Goal: Information Seeking & Learning: Compare options

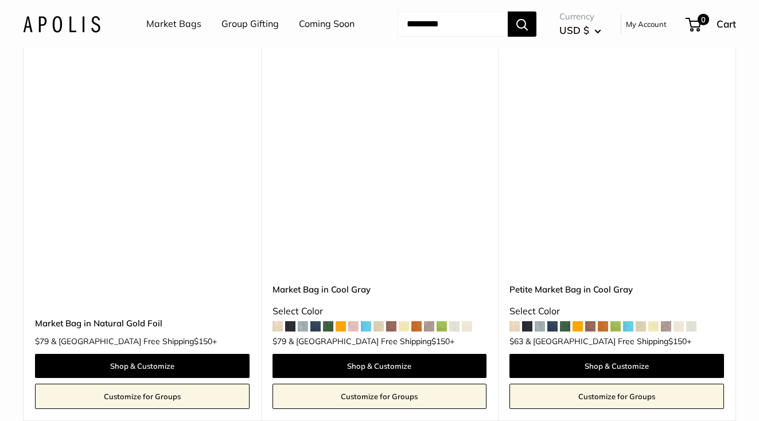
scroll to position [4419, 0]
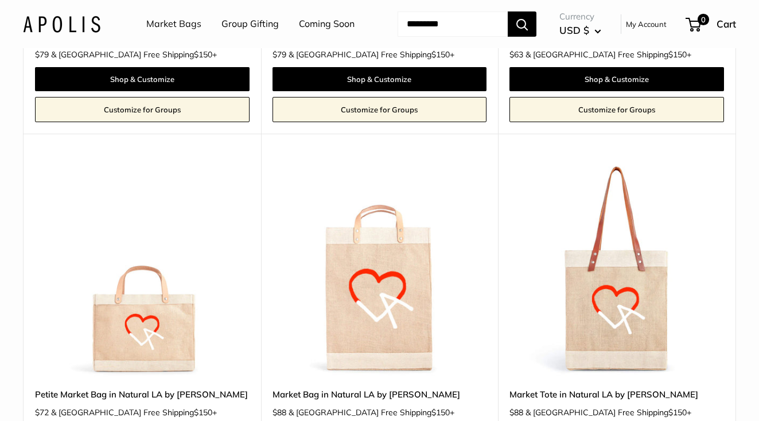
click at [423, 37] on input "Search..." at bounding box center [453, 23] width 110 height 25
type input "******"
click at [508, 11] on button "Search" at bounding box center [522, 23] width 29 height 25
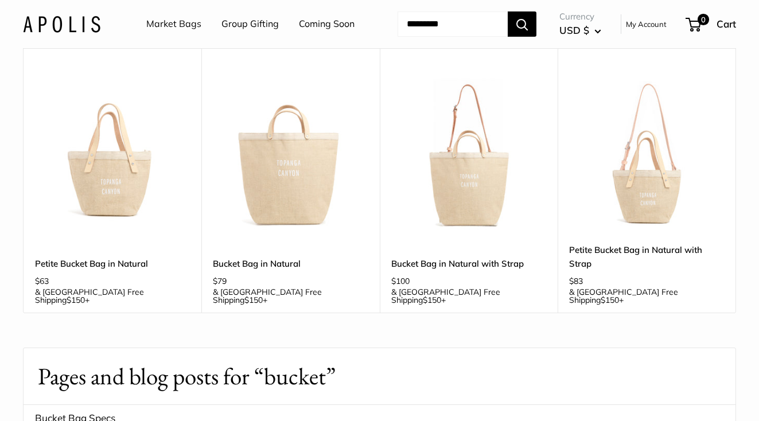
scroll to position [172, 0]
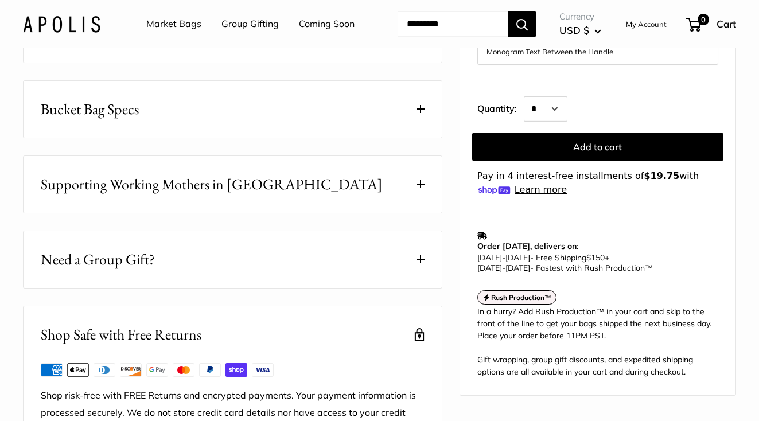
scroll to position [574, 0]
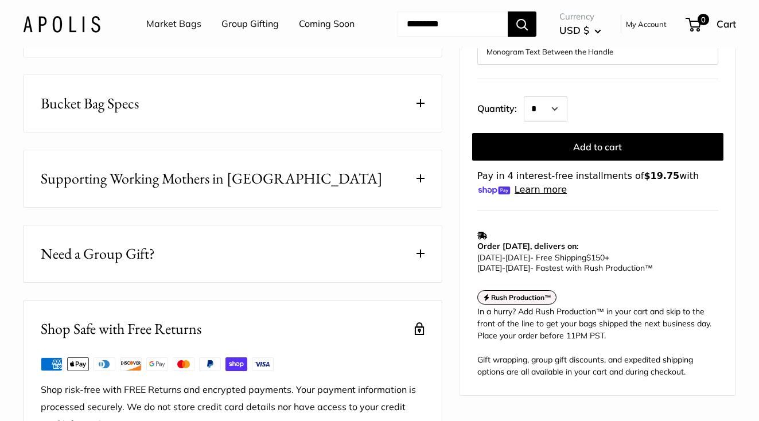
click at [156, 132] on button "Bucket Bag Specs" at bounding box center [233, 103] width 418 height 57
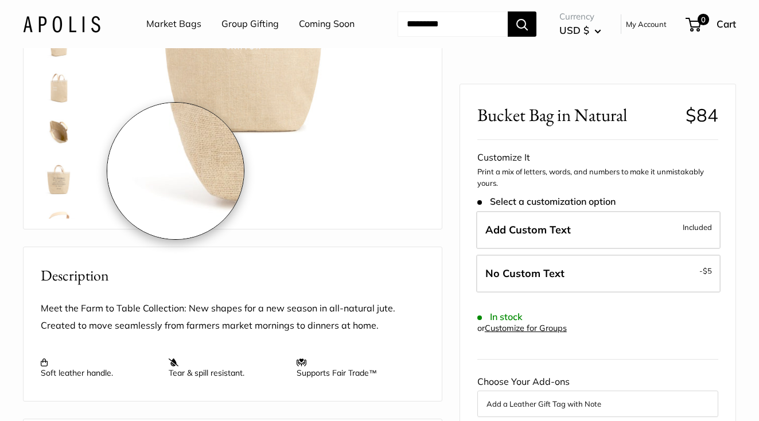
scroll to position [0, 0]
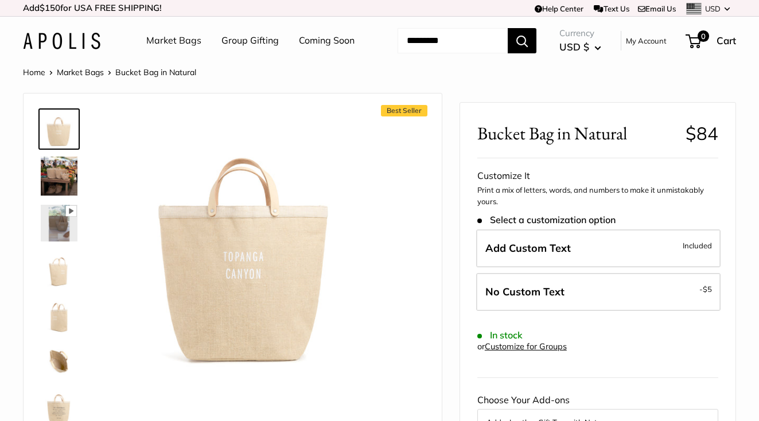
click at [62, 196] on img at bounding box center [59, 176] width 37 height 39
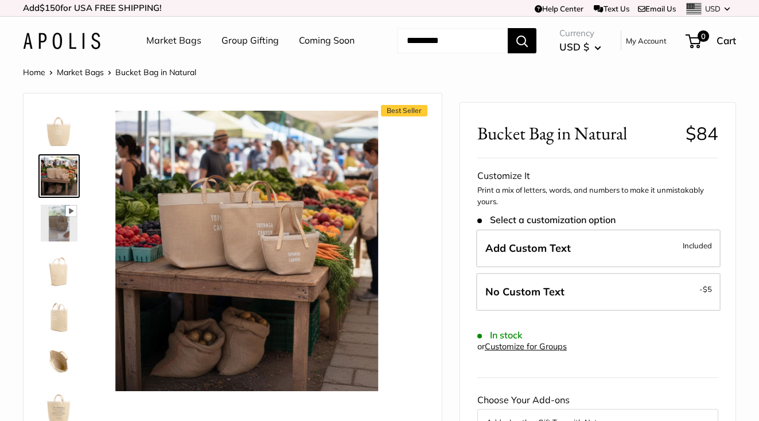
click at [70, 215] on icon at bounding box center [71, 212] width 5 height 6
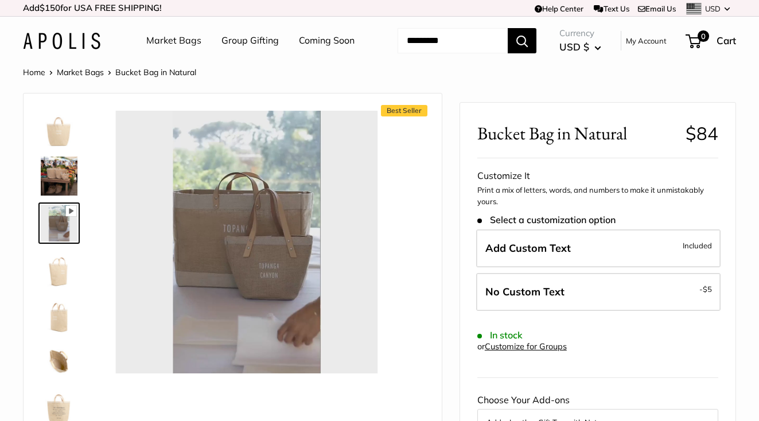
click at [46, 196] on img at bounding box center [59, 176] width 37 height 39
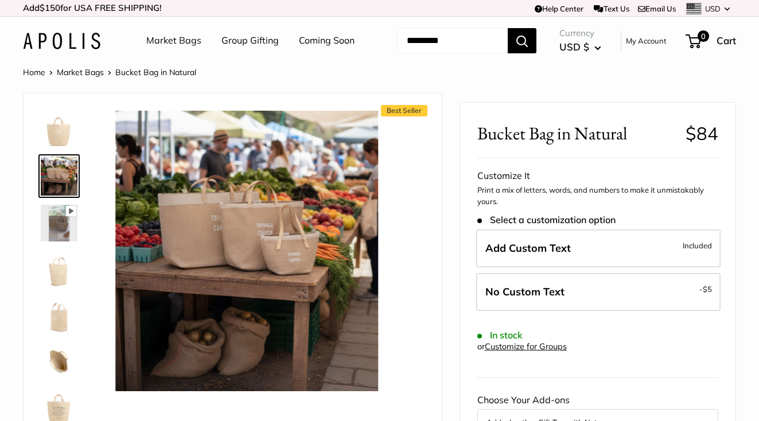
type input "*****"
click at [51, 147] on img at bounding box center [59, 129] width 37 height 37
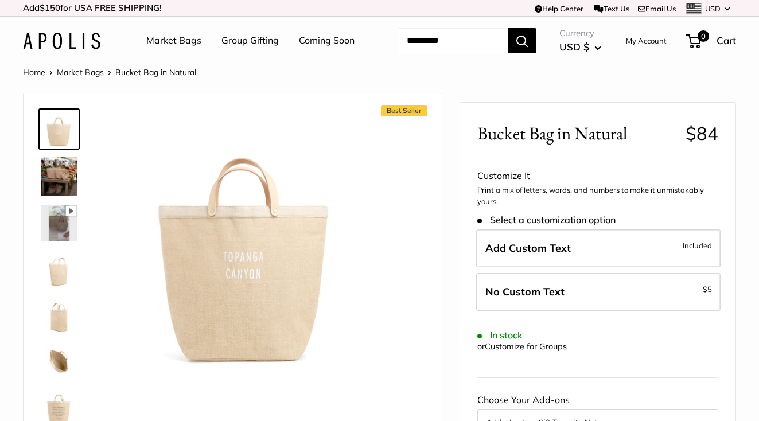
click at [436, 53] on input "Search..." at bounding box center [453, 40] width 110 height 25
type input "******"
click at [508, 28] on button "Search" at bounding box center [522, 40] width 29 height 25
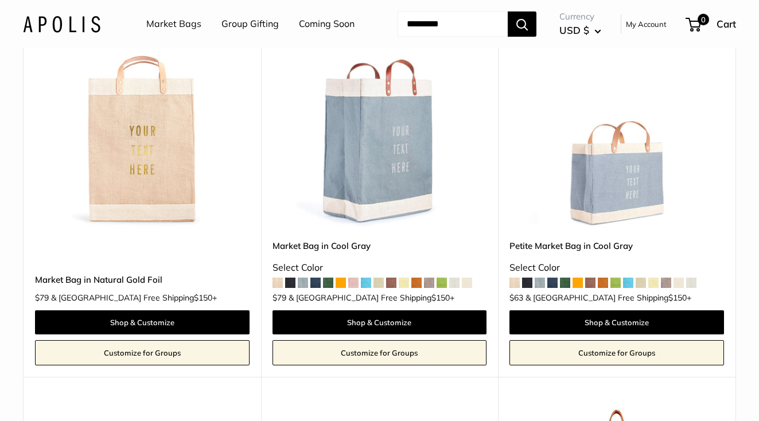
scroll to position [4017, 0]
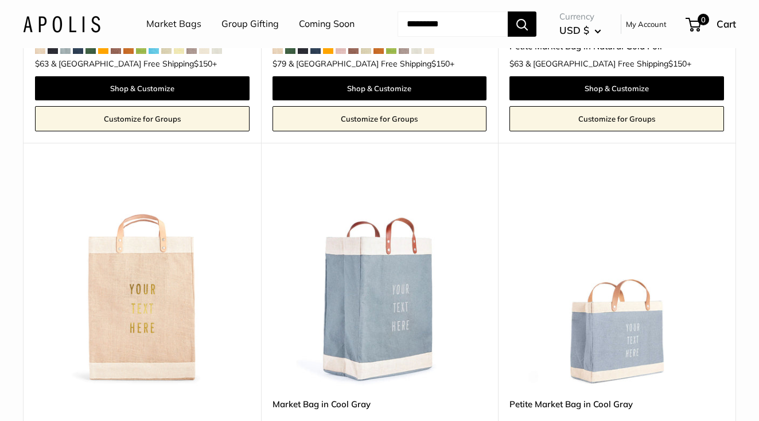
click at [0, 0] on img at bounding box center [0, 0] width 0 height 0
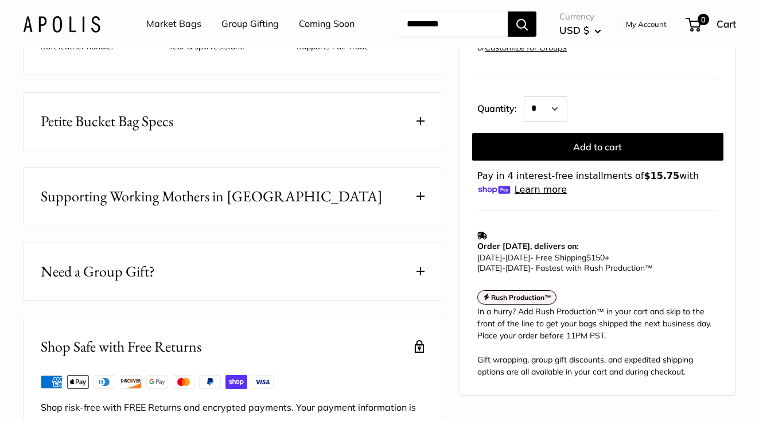
scroll to position [574, 0]
click at [141, 132] on span "Petite Bucket Bag Specs" at bounding box center [107, 121] width 133 height 22
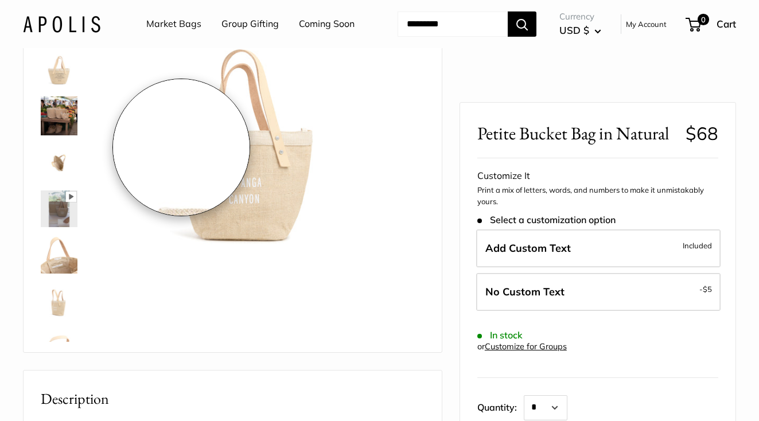
scroll to position [0, 0]
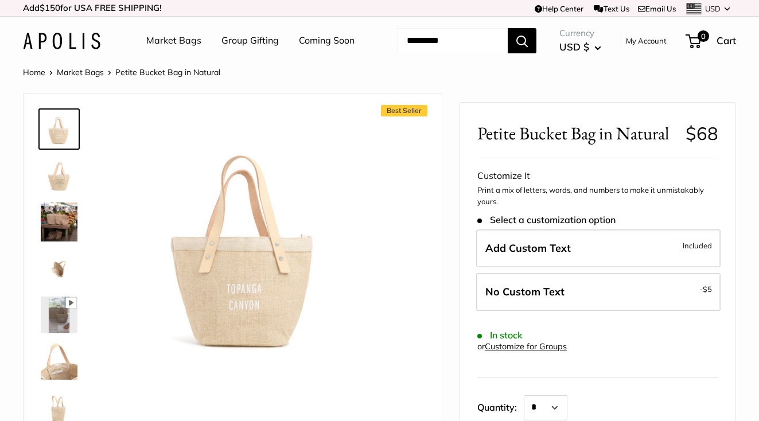
click at [55, 242] on img at bounding box center [59, 222] width 37 height 39
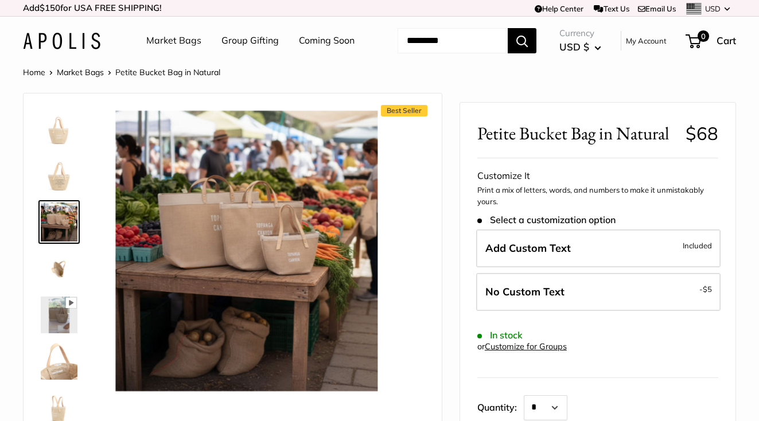
click at [62, 288] on img at bounding box center [59, 269] width 37 height 37
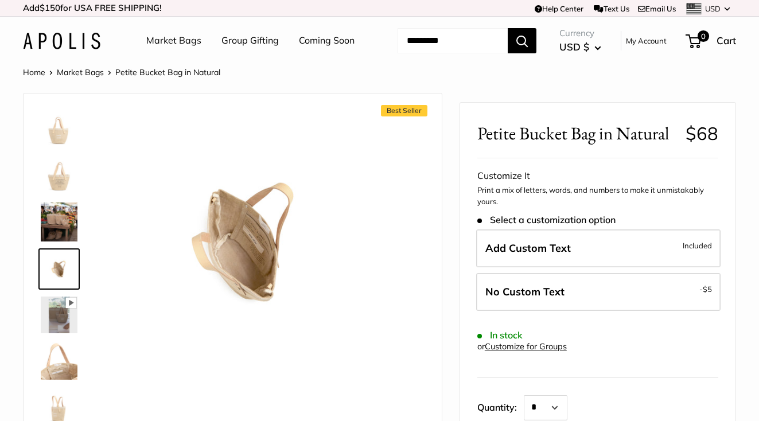
click at [53, 193] on img at bounding box center [59, 175] width 37 height 37
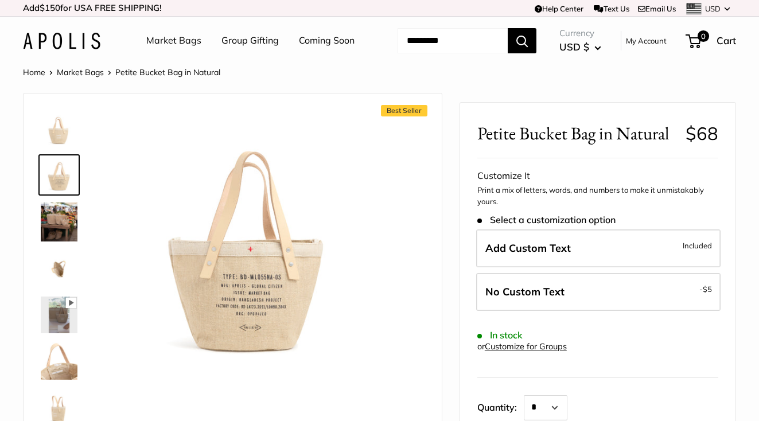
click at [48, 147] on img at bounding box center [59, 129] width 37 height 37
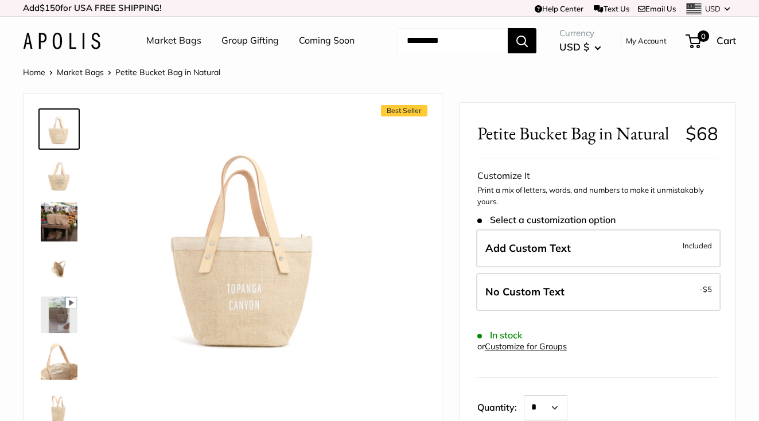
click at [57, 288] on img at bounding box center [59, 269] width 37 height 37
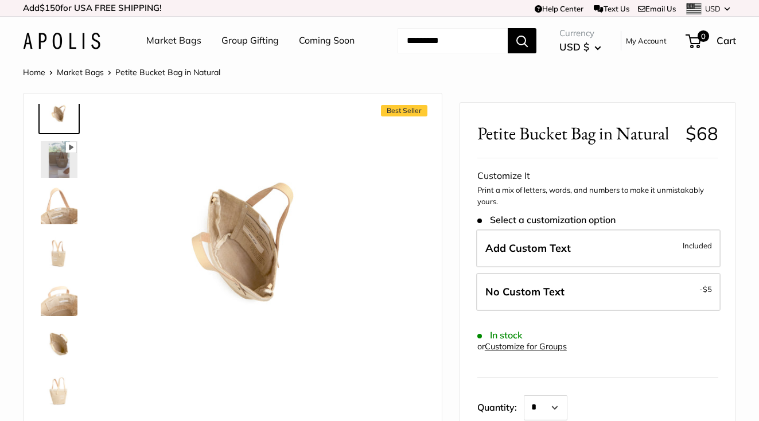
scroll to position [168, 0]
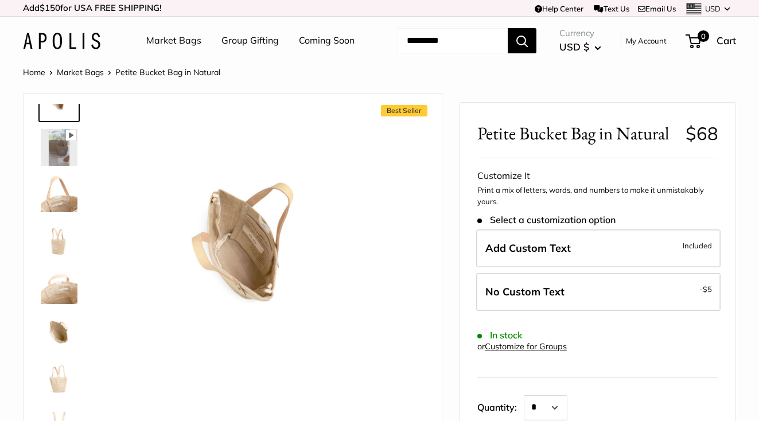
click at [56, 49] on img at bounding box center [61, 41] width 77 height 17
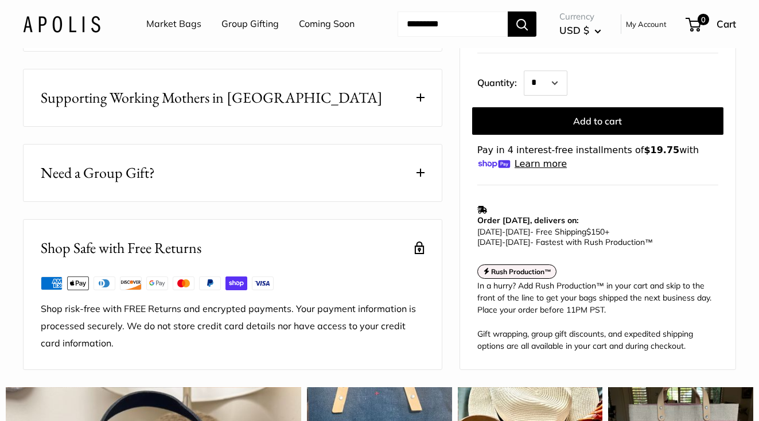
scroll to position [516, 0]
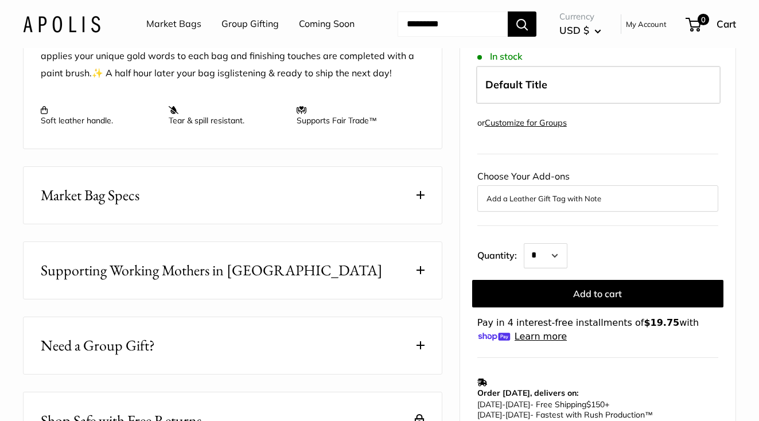
click at [211, 224] on button "Market Bag Specs" at bounding box center [233, 195] width 418 height 57
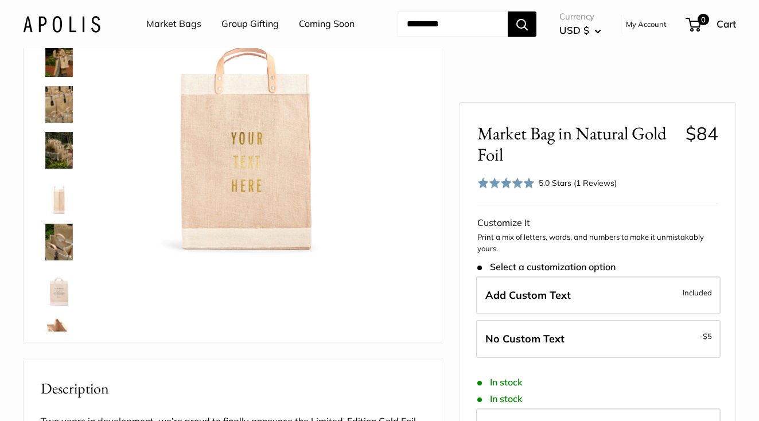
scroll to position [115, 0]
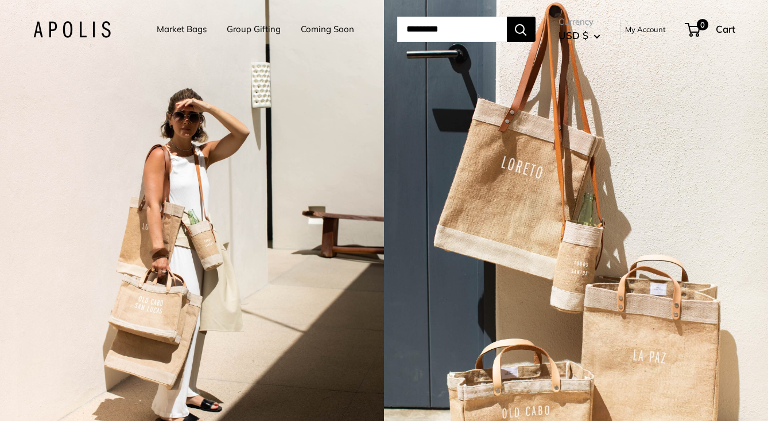
click at [301, 29] on link "Coming Soon" at bounding box center [327, 29] width 53 height 16
click at [157, 29] on link "Market Bags" at bounding box center [182, 29] width 50 height 16
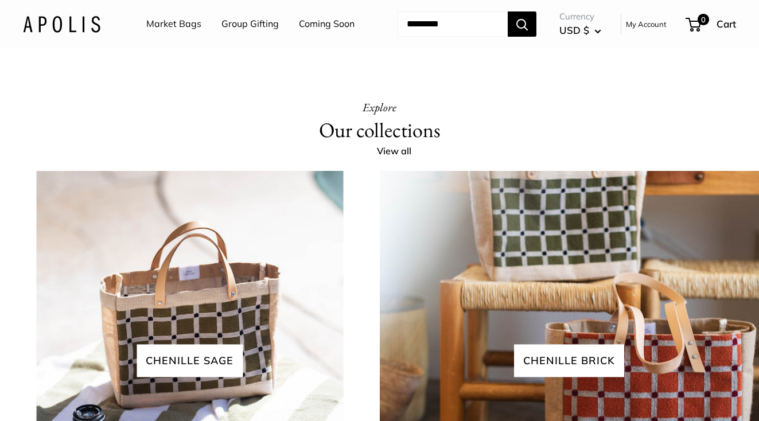
scroll to position [2295, 0]
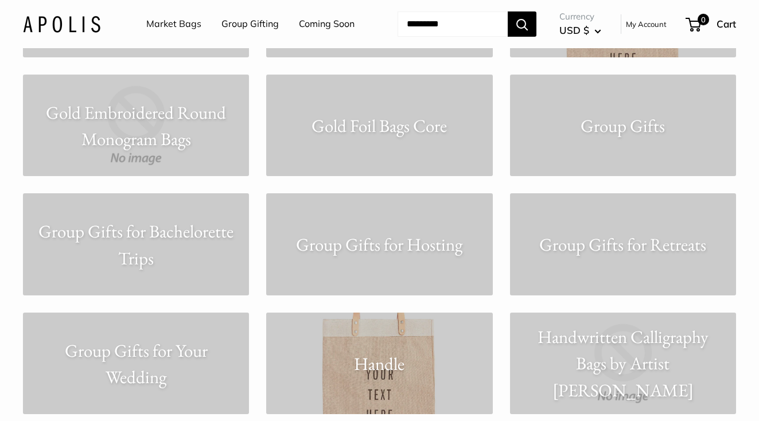
scroll to position [3673, 0]
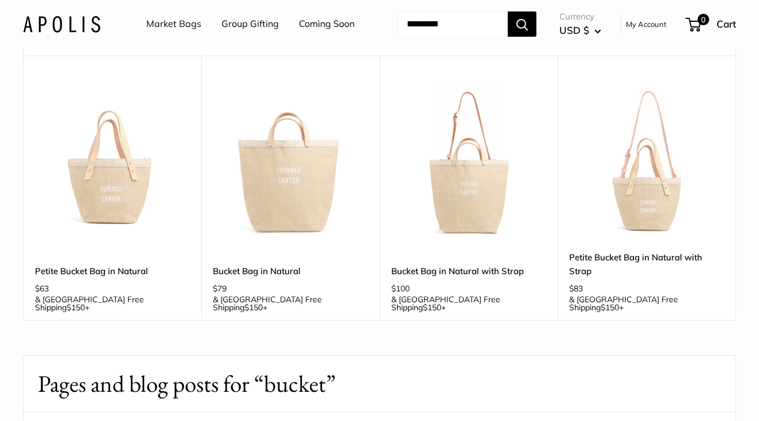
scroll to position [115, 0]
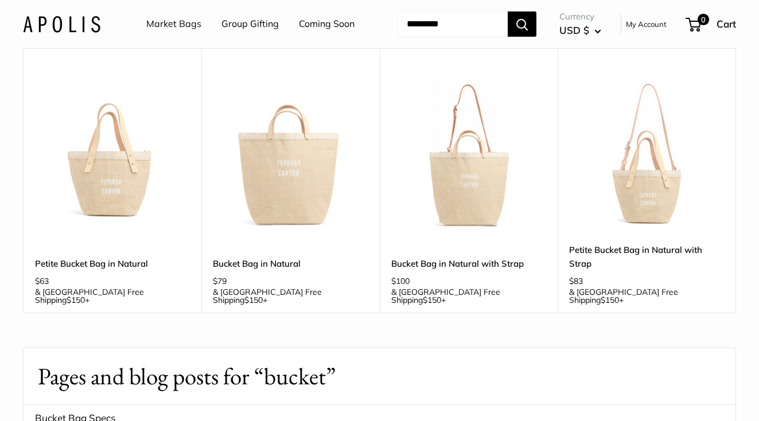
click at [0, 0] on img at bounding box center [0, 0] width 0 height 0
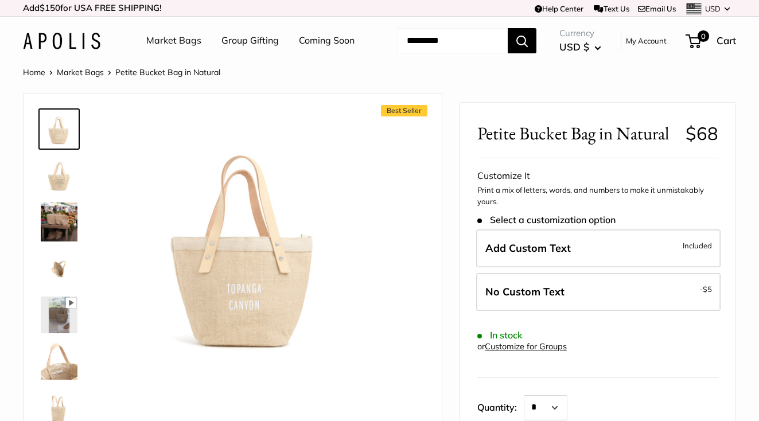
click at [46, 193] on img at bounding box center [59, 175] width 37 height 37
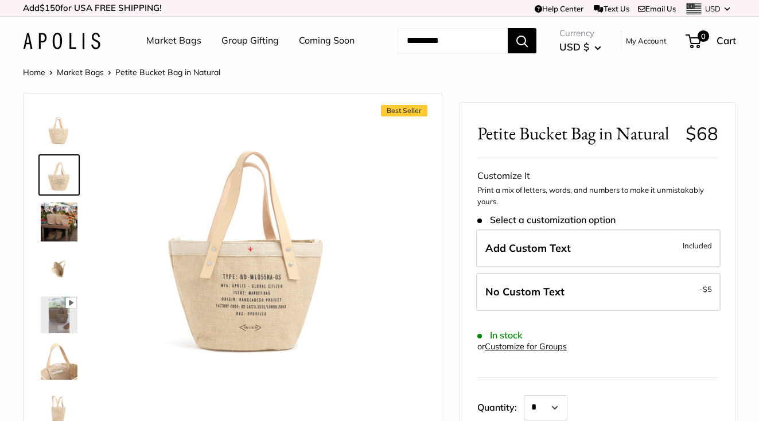
click at [64, 242] on img at bounding box center [59, 222] width 37 height 39
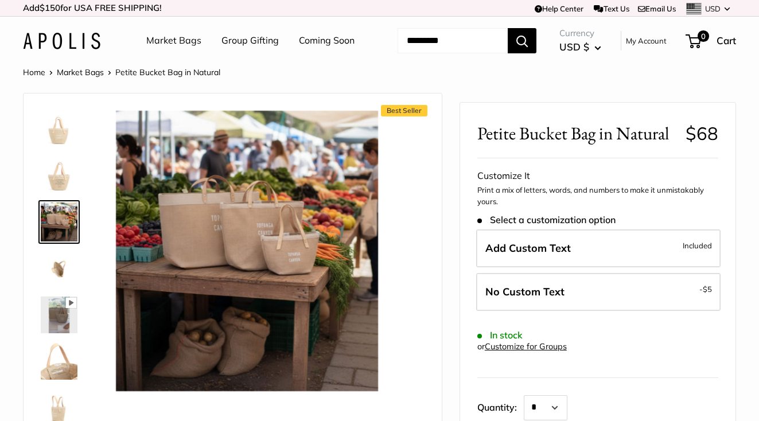
click at [58, 288] on img at bounding box center [59, 269] width 37 height 37
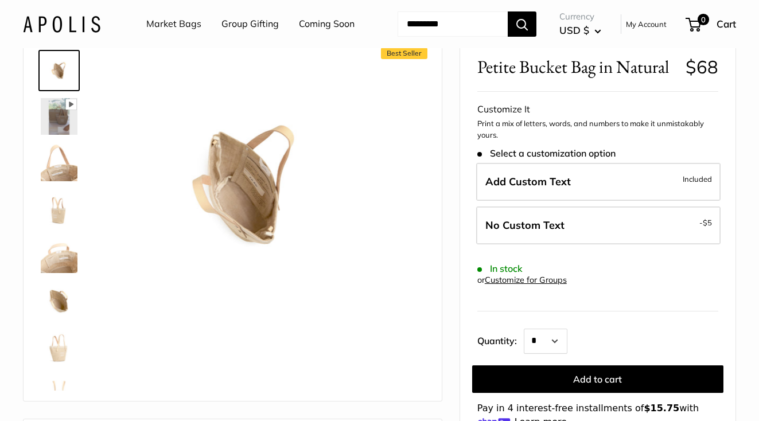
scroll to position [168, 0]
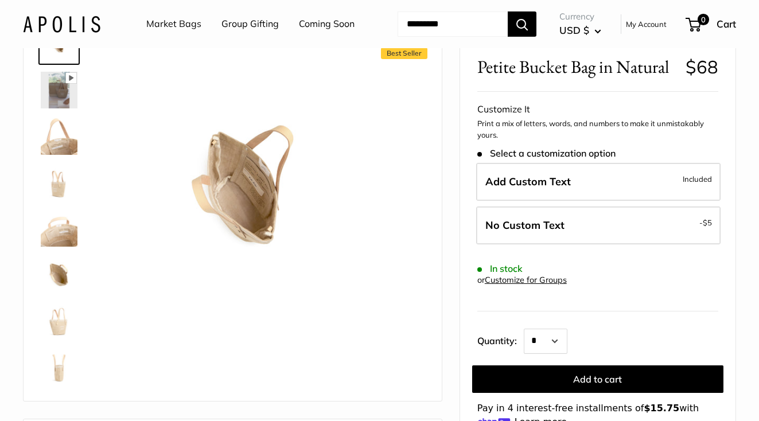
click at [55, 247] on img at bounding box center [59, 228] width 37 height 37
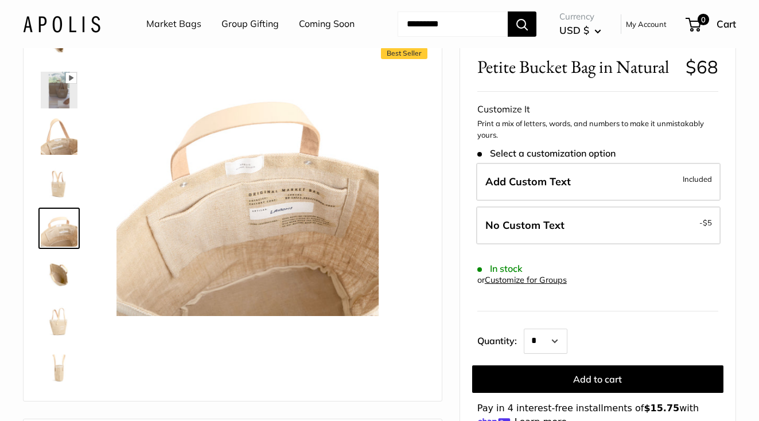
click at [55, 293] on img at bounding box center [59, 274] width 37 height 37
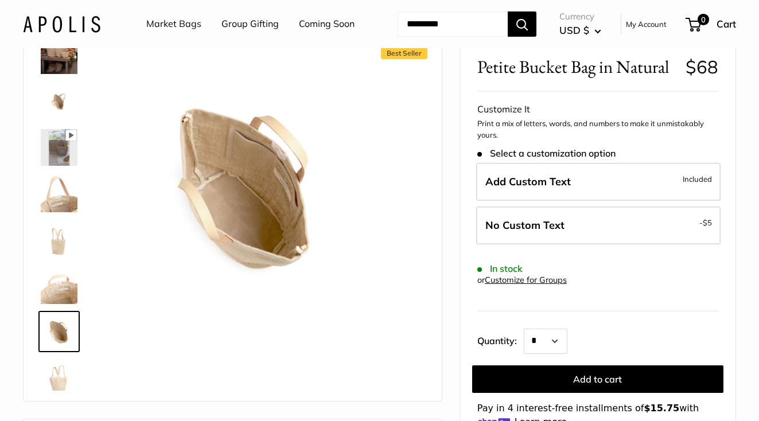
click at [55, 304] on img at bounding box center [59, 285] width 37 height 37
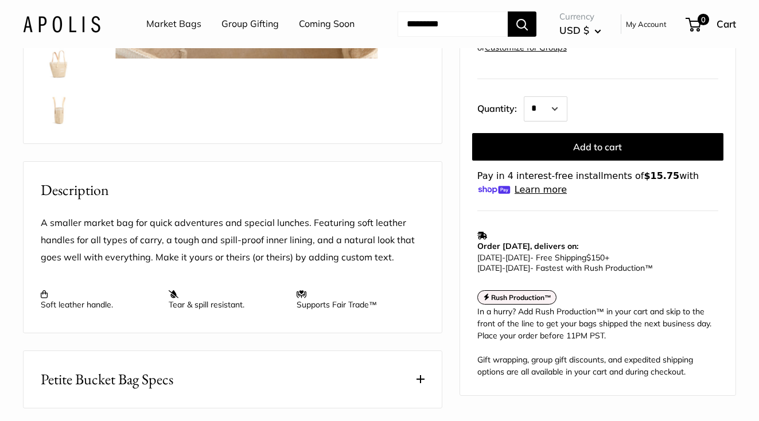
scroll to position [287, 0]
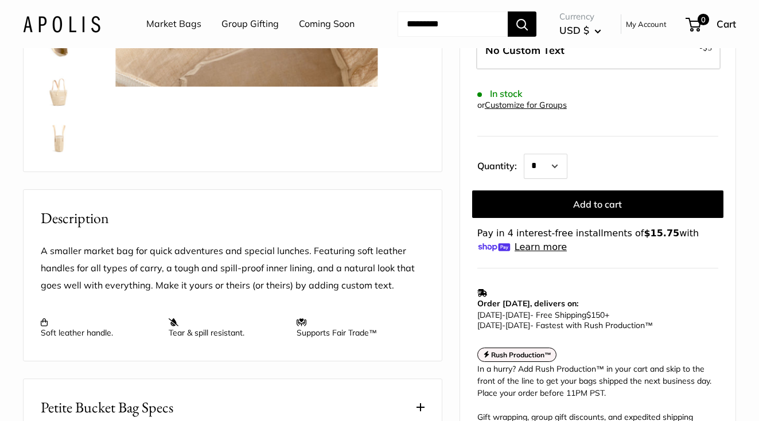
click at [56, 155] on img at bounding box center [59, 136] width 37 height 37
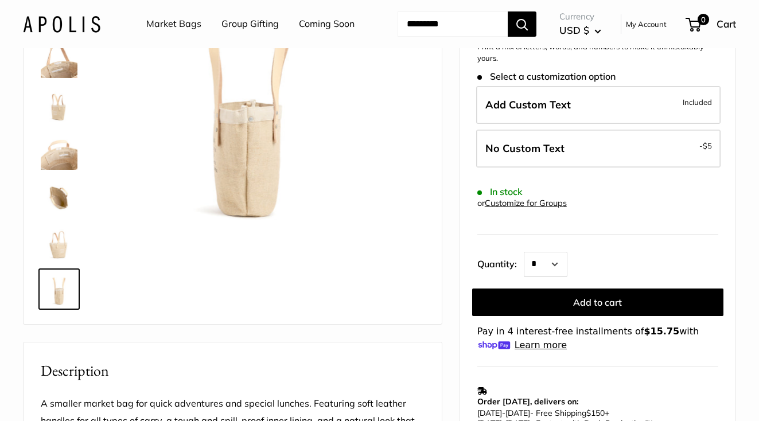
scroll to position [115, 0]
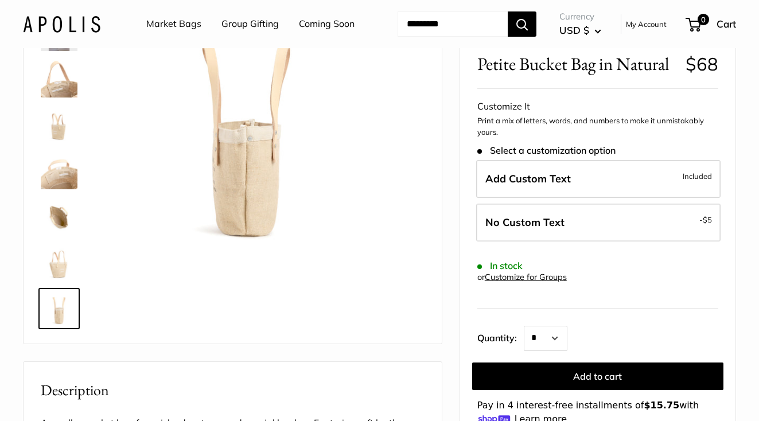
click at [36, 299] on div at bounding box center [63, 161] width 55 height 344
